Goal: Find specific page/section: Find specific page/section

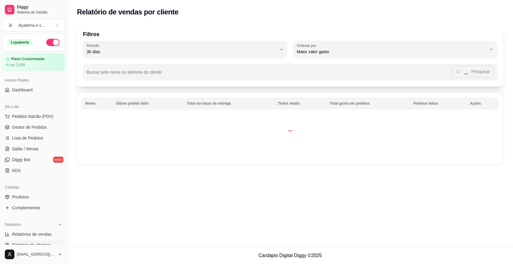
select select "30"
select select "HIGHEST_TOTAL_SPENT_WITH_ORDERS"
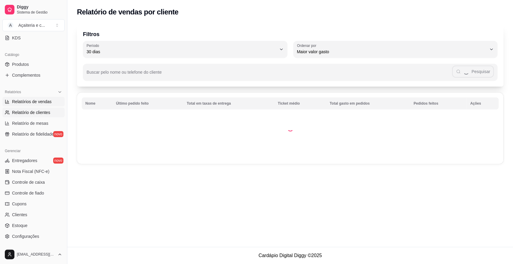
click at [43, 99] on span "Relatórios de vendas" at bounding box center [32, 102] width 40 height 6
select select "ALL"
select select "0"
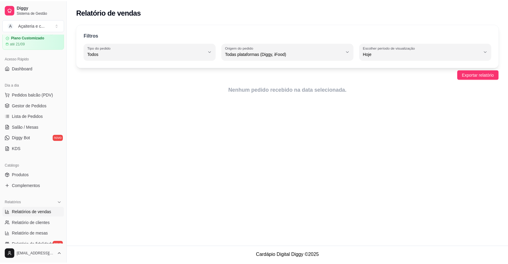
scroll to position [6, 0]
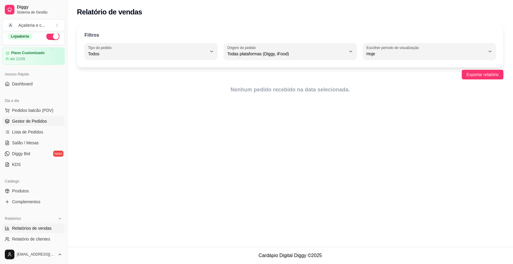
click at [31, 119] on span "Gestor de Pedidos" at bounding box center [29, 121] width 35 height 6
